Goal: Transaction & Acquisition: Subscribe to service/newsletter

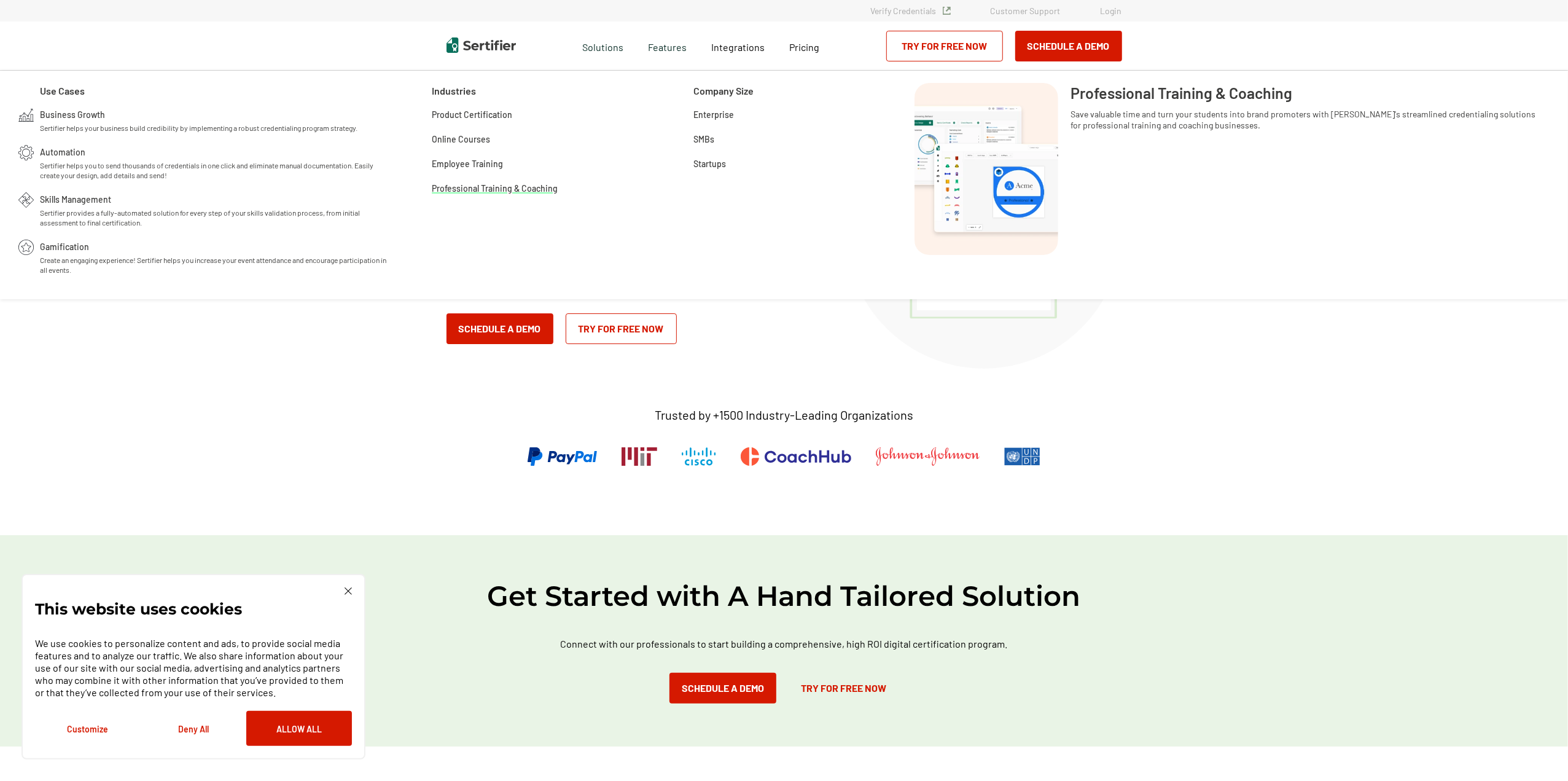
click at [475, 189] on span "Professional Training & Coaching" at bounding box center [494, 188] width 126 height 12
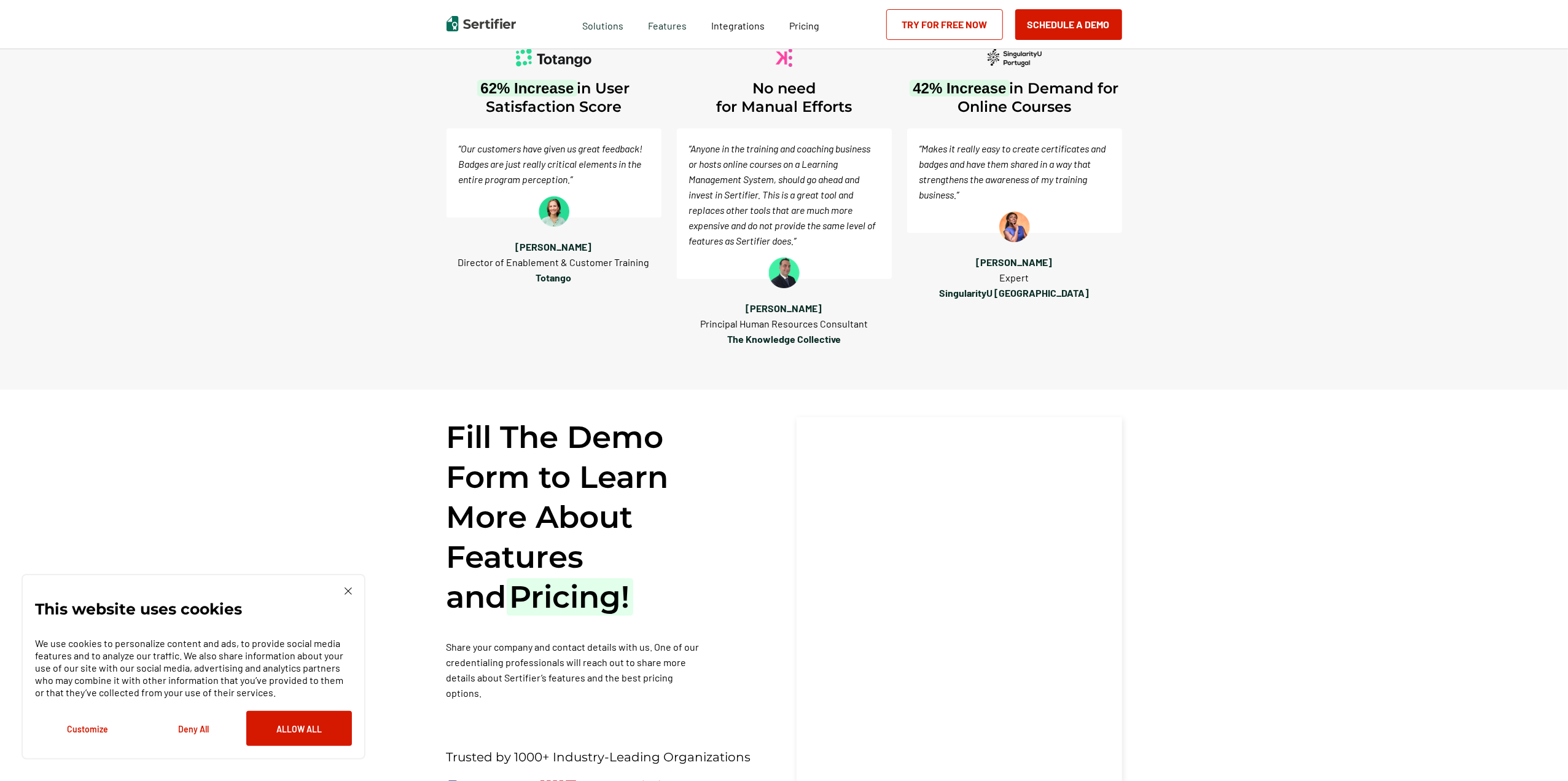
scroll to position [1597, 0]
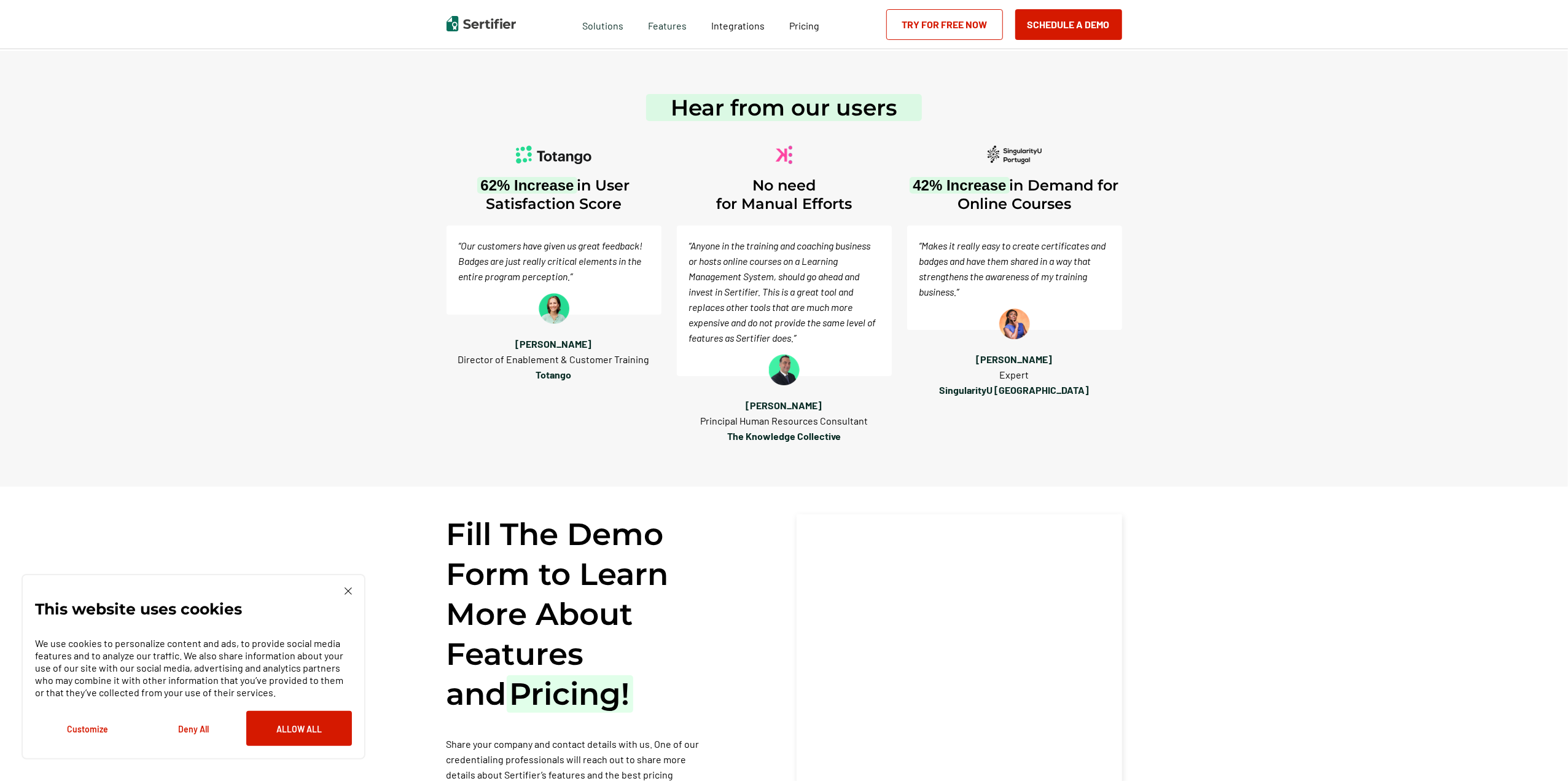
click at [354, 592] on div "This website uses cookies We use cookies to personalize content and ads, to pro…" at bounding box center [194, 666] width 344 height 186
click at [350, 591] on img at bounding box center [348, 591] width 7 height 7
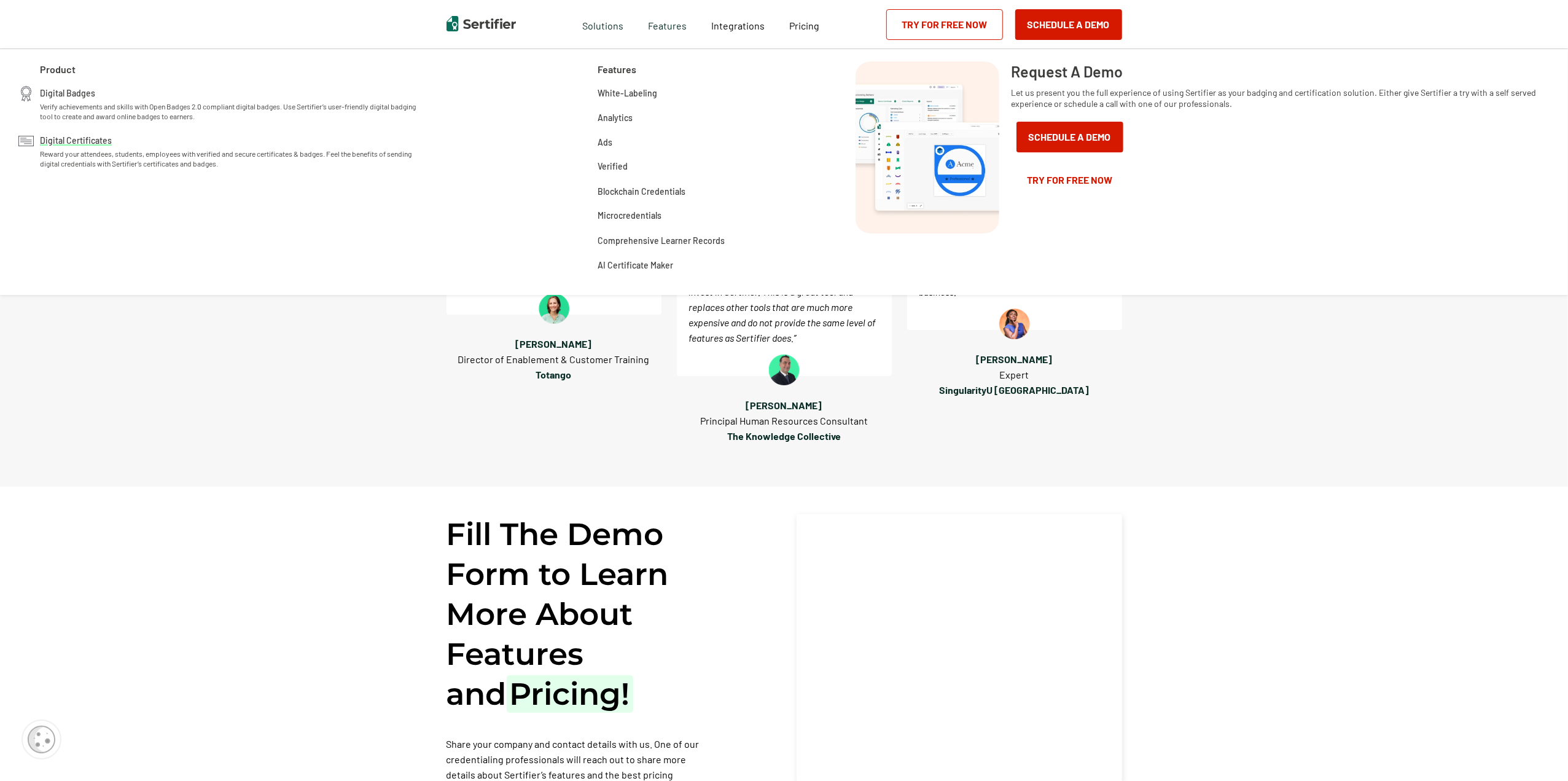
click at [83, 138] on span "Digital Certificates" at bounding box center [76, 139] width 72 height 12
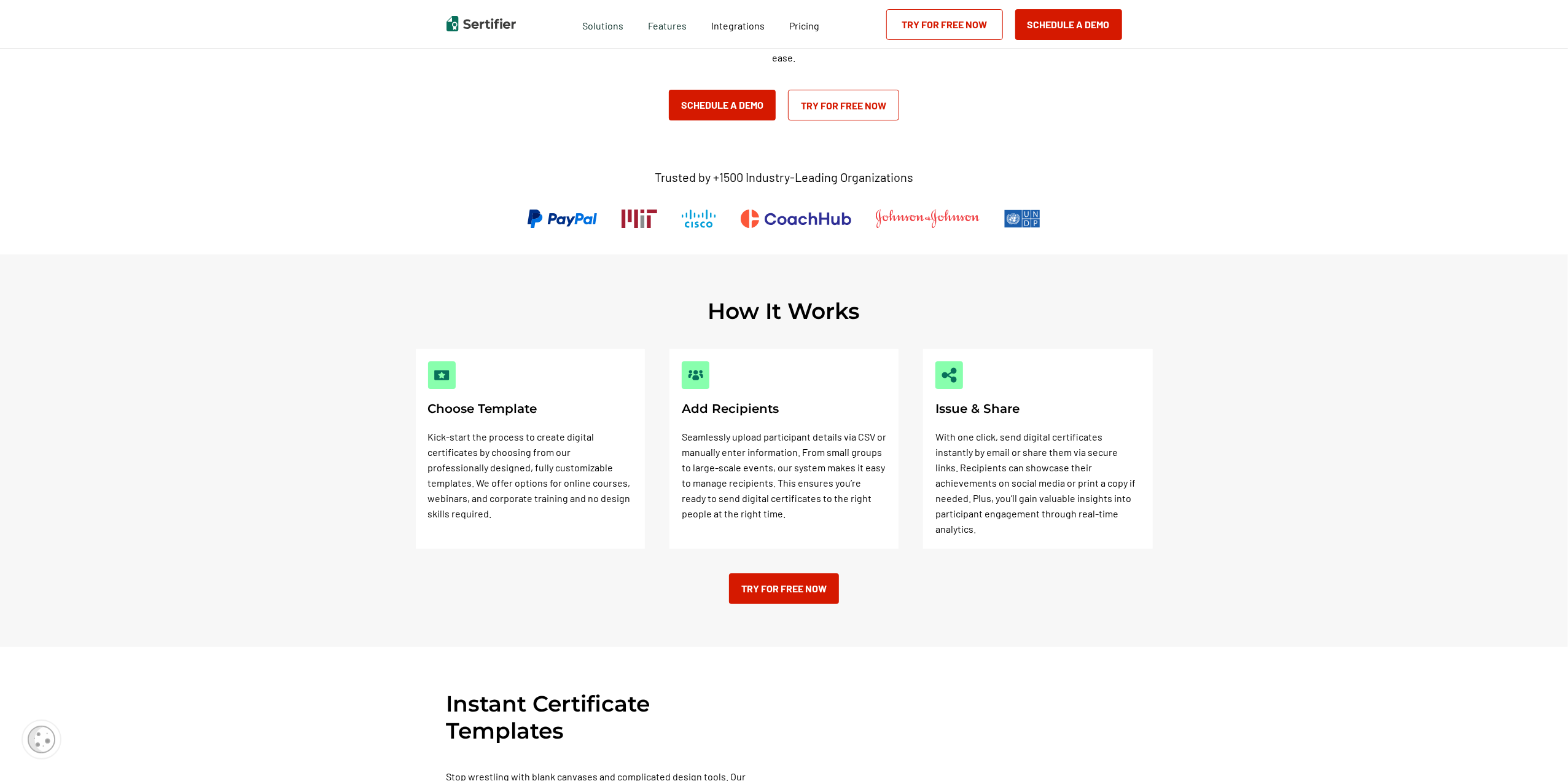
scroll to position [184, 0]
click at [797, 573] on link "Try for Free Now" at bounding box center [784, 587] width 110 height 30
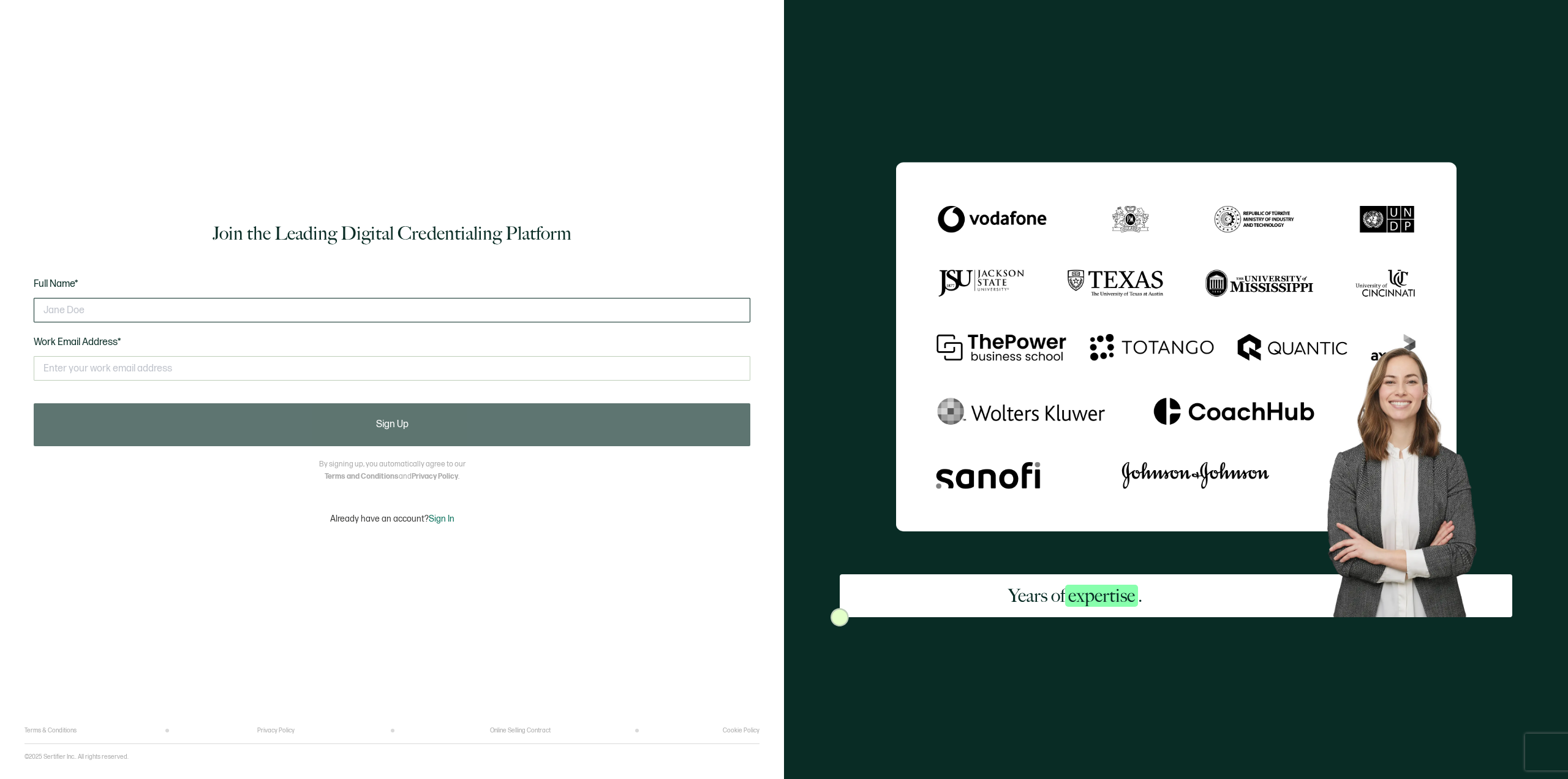
click at [95, 310] on input "text" at bounding box center [392, 310] width 716 height 24
type input "[PERSON_NAME]"
click at [68, 365] on input "text" at bounding box center [392, 368] width 716 height 24
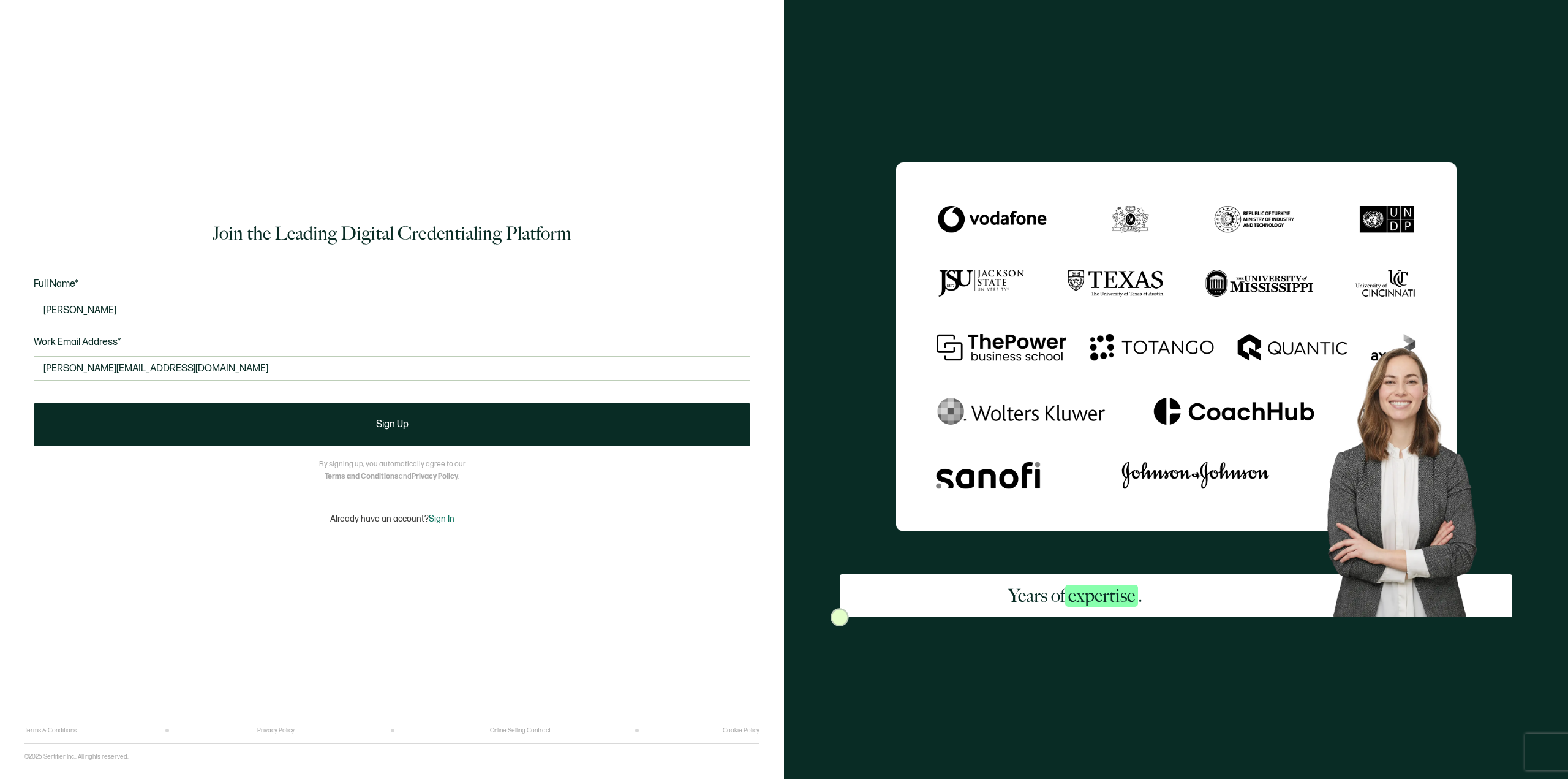
type input "[PERSON_NAME][EMAIL_ADDRESS][DOMAIN_NAME]"
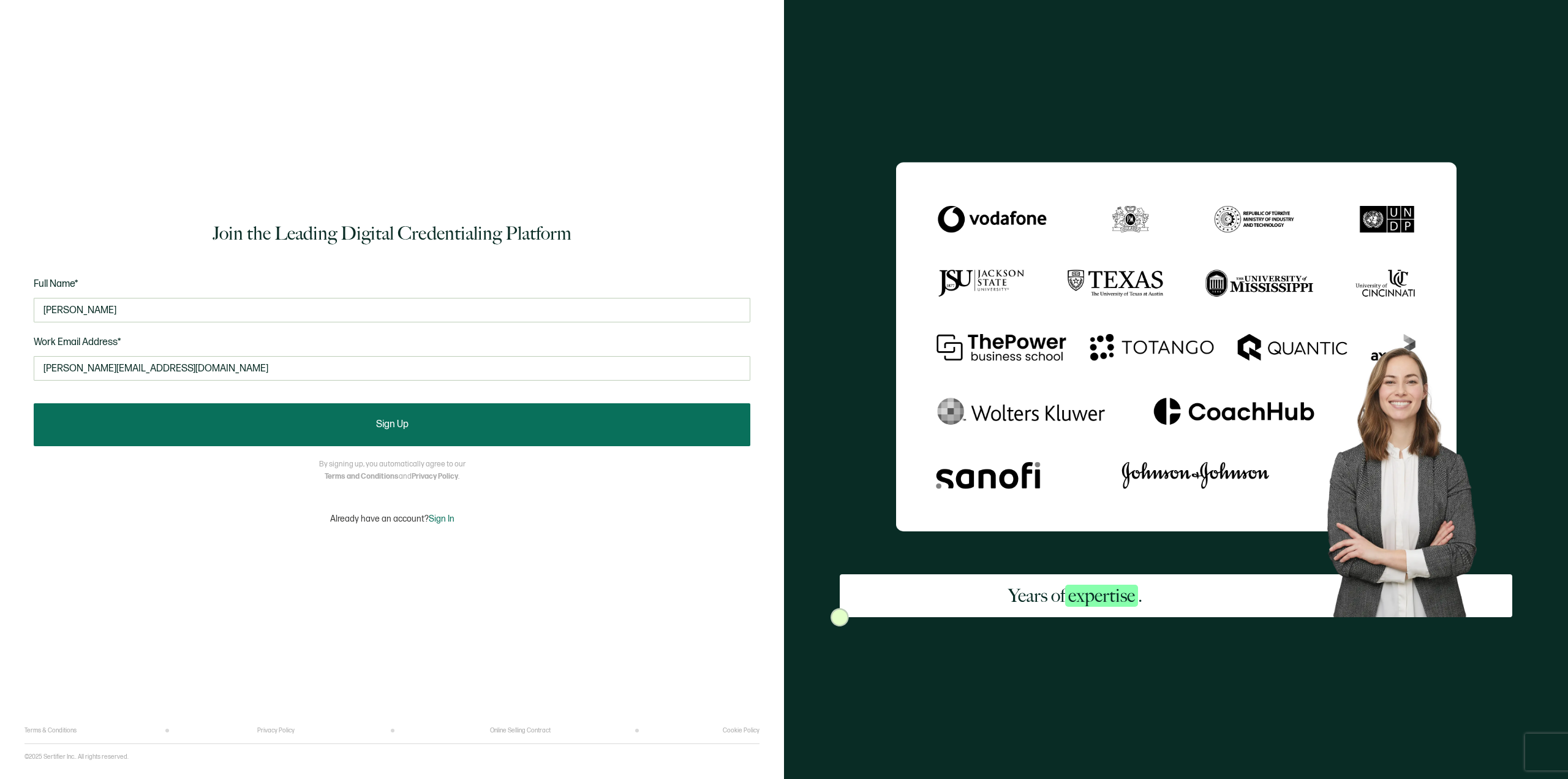
click at [254, 423] on button "Sign Up" at bounding box center [392, 424] width 716 height 42
